Goal: Task Accomplishment & Management: Complete application form

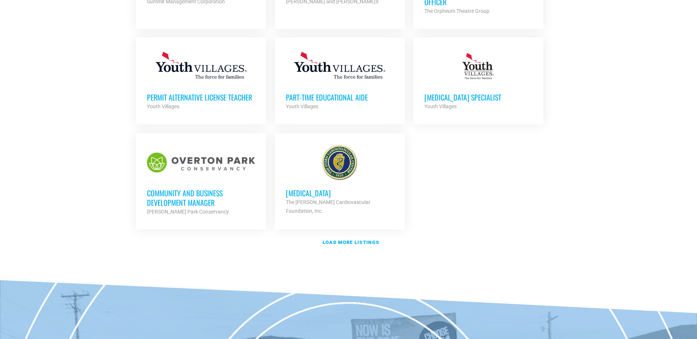
scroll to position [845, 0]
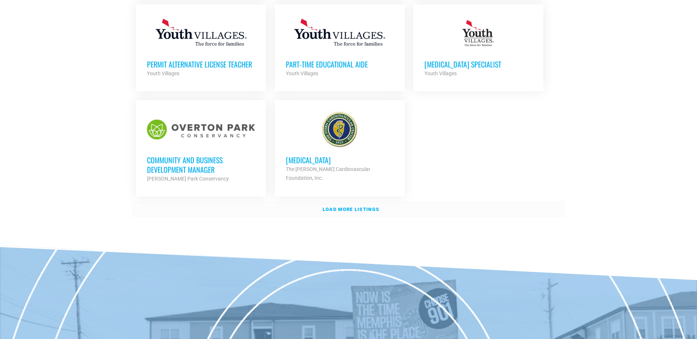
click at [362, 210] on link "Load more listings" at bounding box center [348, 209] width 433 height 17
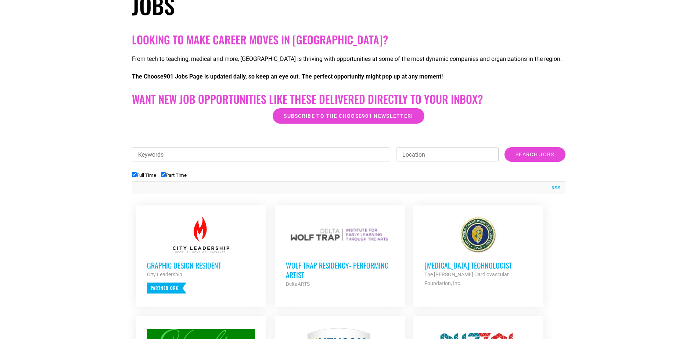
scroll to position [62, 0]
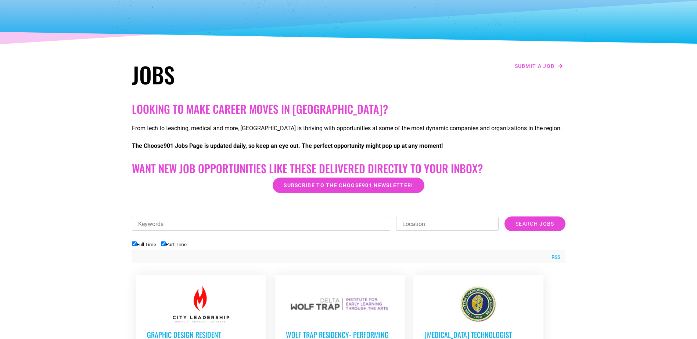
click at [133, 244] on input "Full Time" at bounding box center [134, 244] width 5 height 5
checkbox input "false"
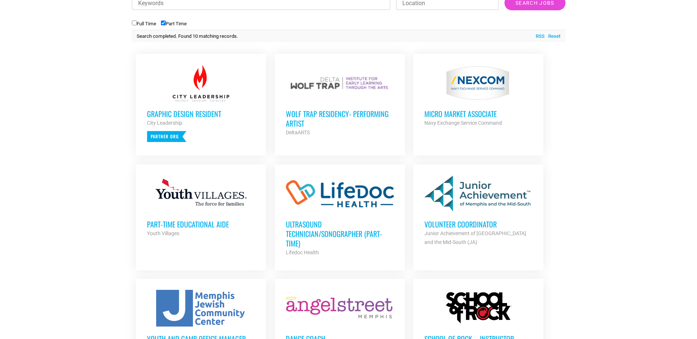
scroll to position [301, 0]
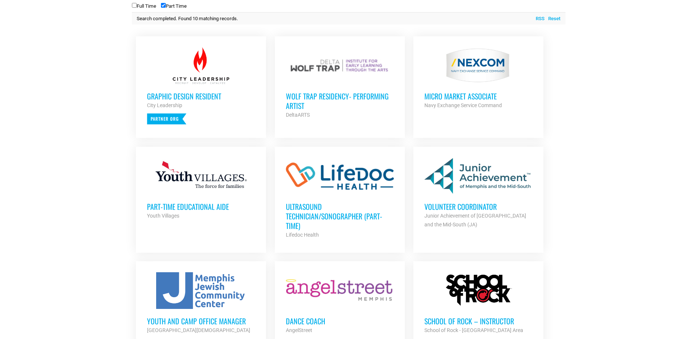
click at [468, 208] on h3 "Volunteer Coordinator" at bounding box center [478, 207] width 108 height 10
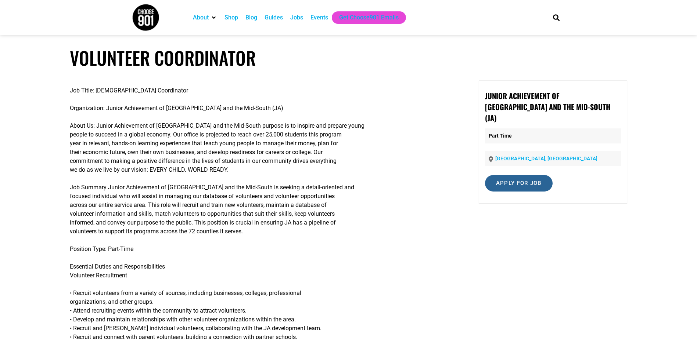
click at [533, 175] on input "Apply for job" at bounding box center [519, 183] width 68 height 17
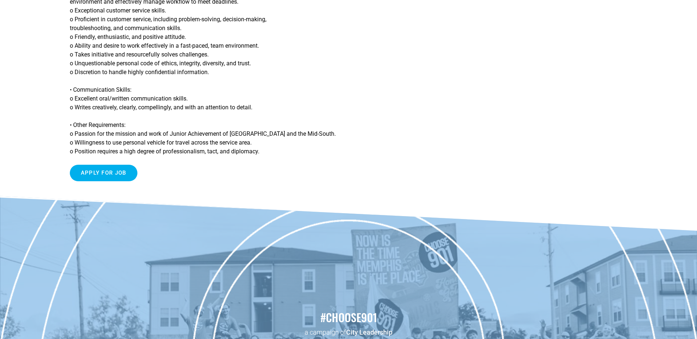
scroll to position [661, 0]
